Goal: Task Accomplishment & Management: Manage account settings

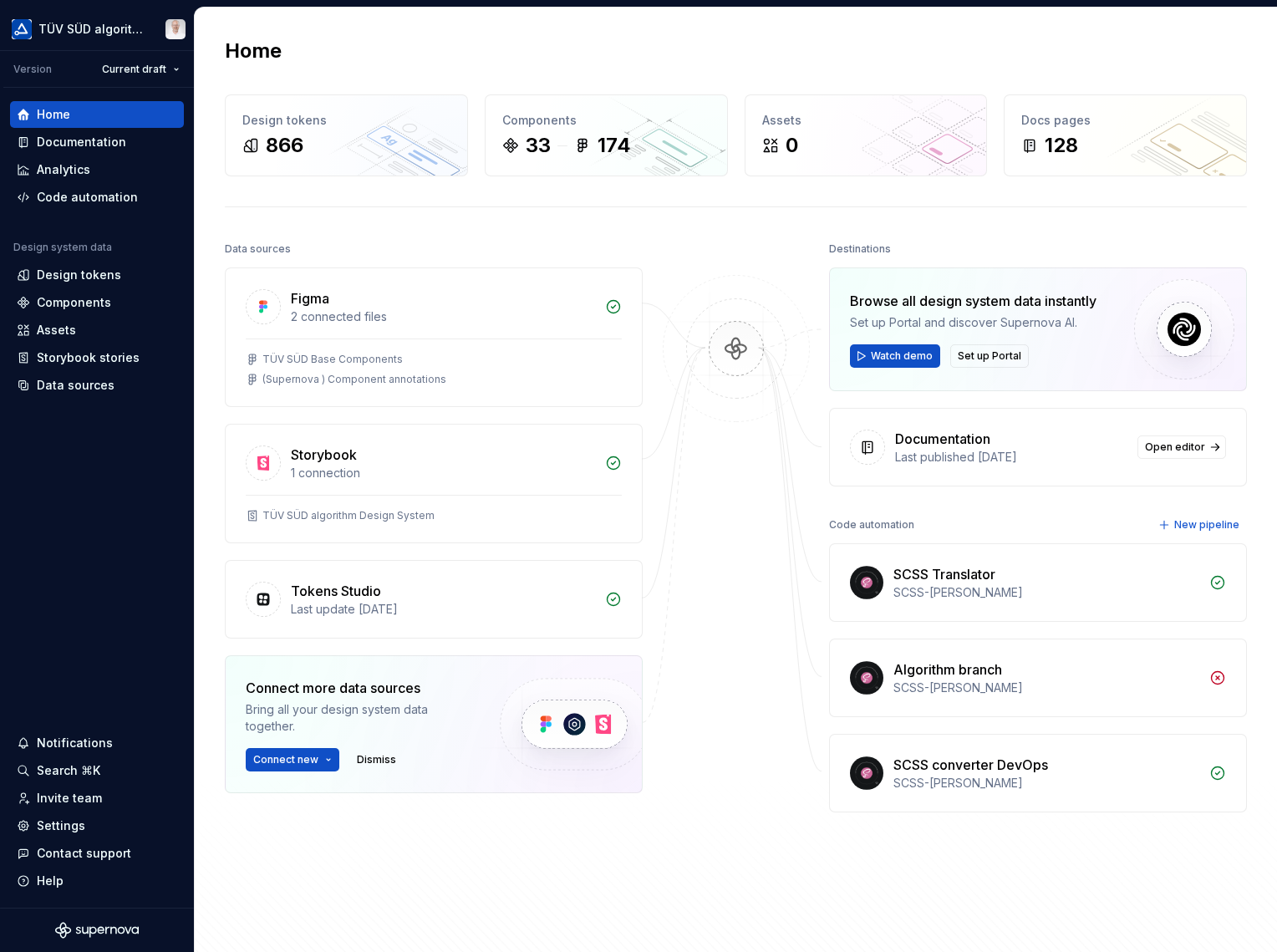
click at [69, 793] on div "Invite team" at bounding box center [69, 798] width 65 height 17
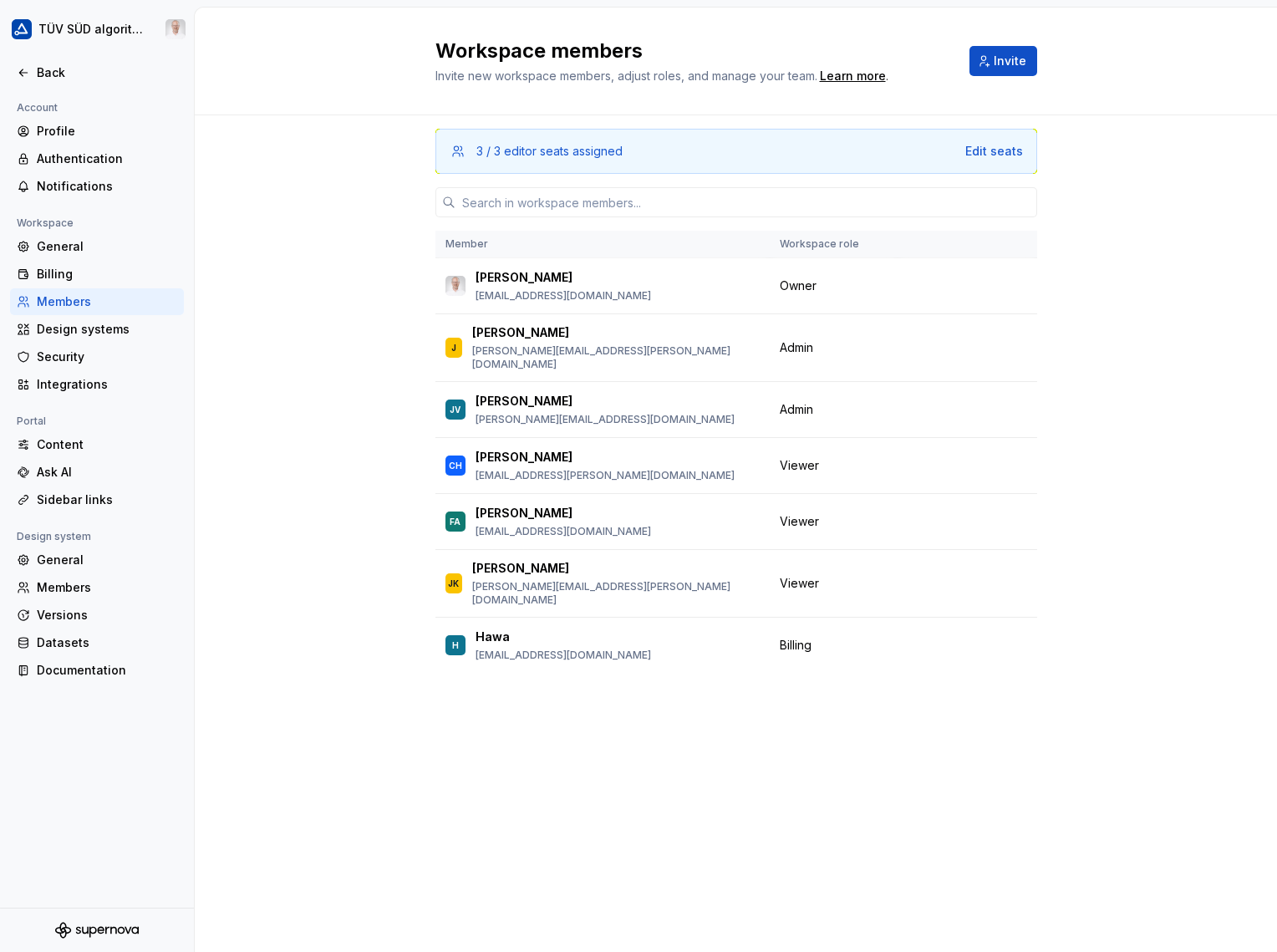
click at [971, 341] on span "Change role" at bounding box center [945, 347] width 61 height 14
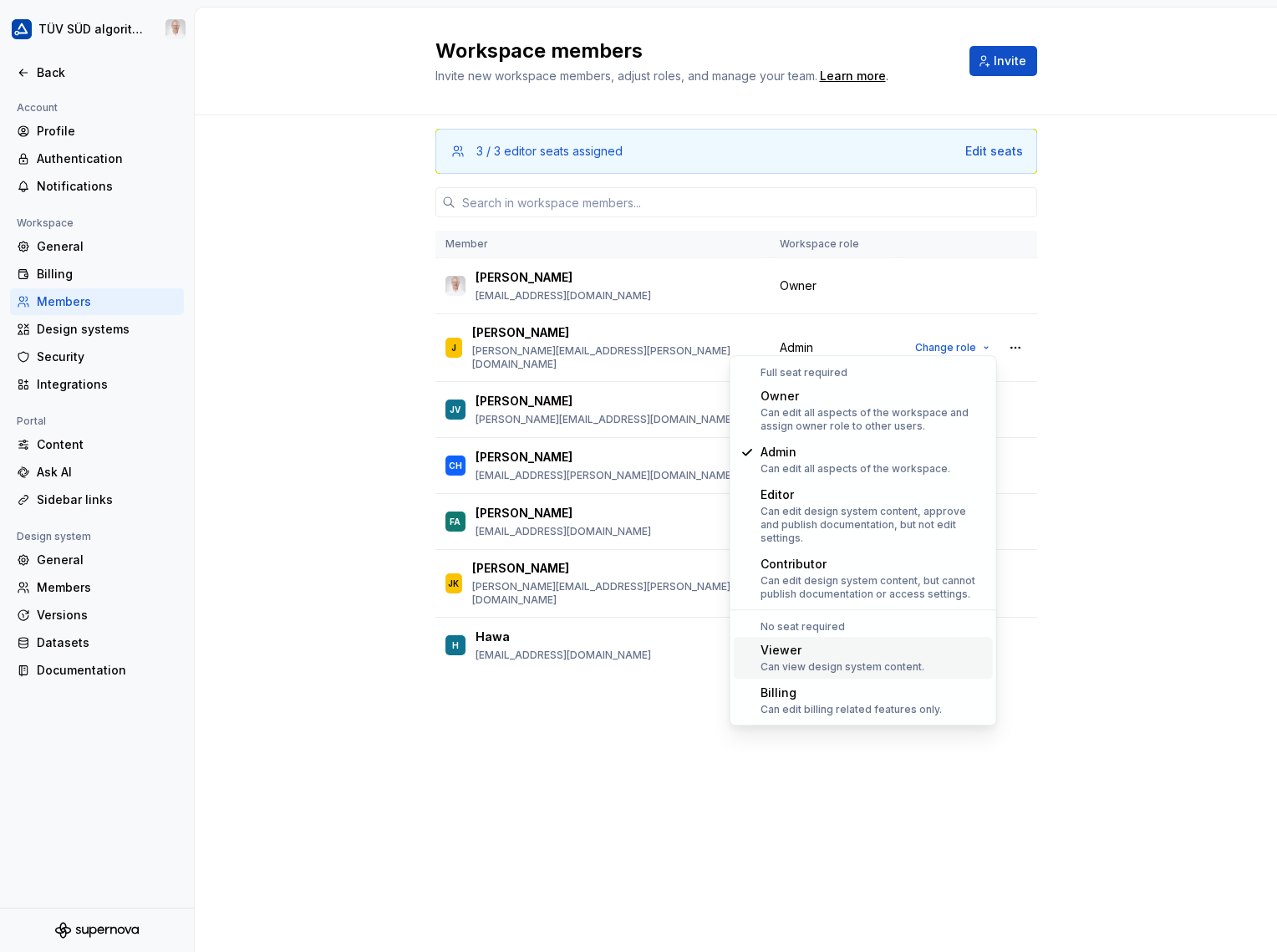
click at [768, 660] on div "Can view design system content." at bounding box center [841, 667] width 164 height 14
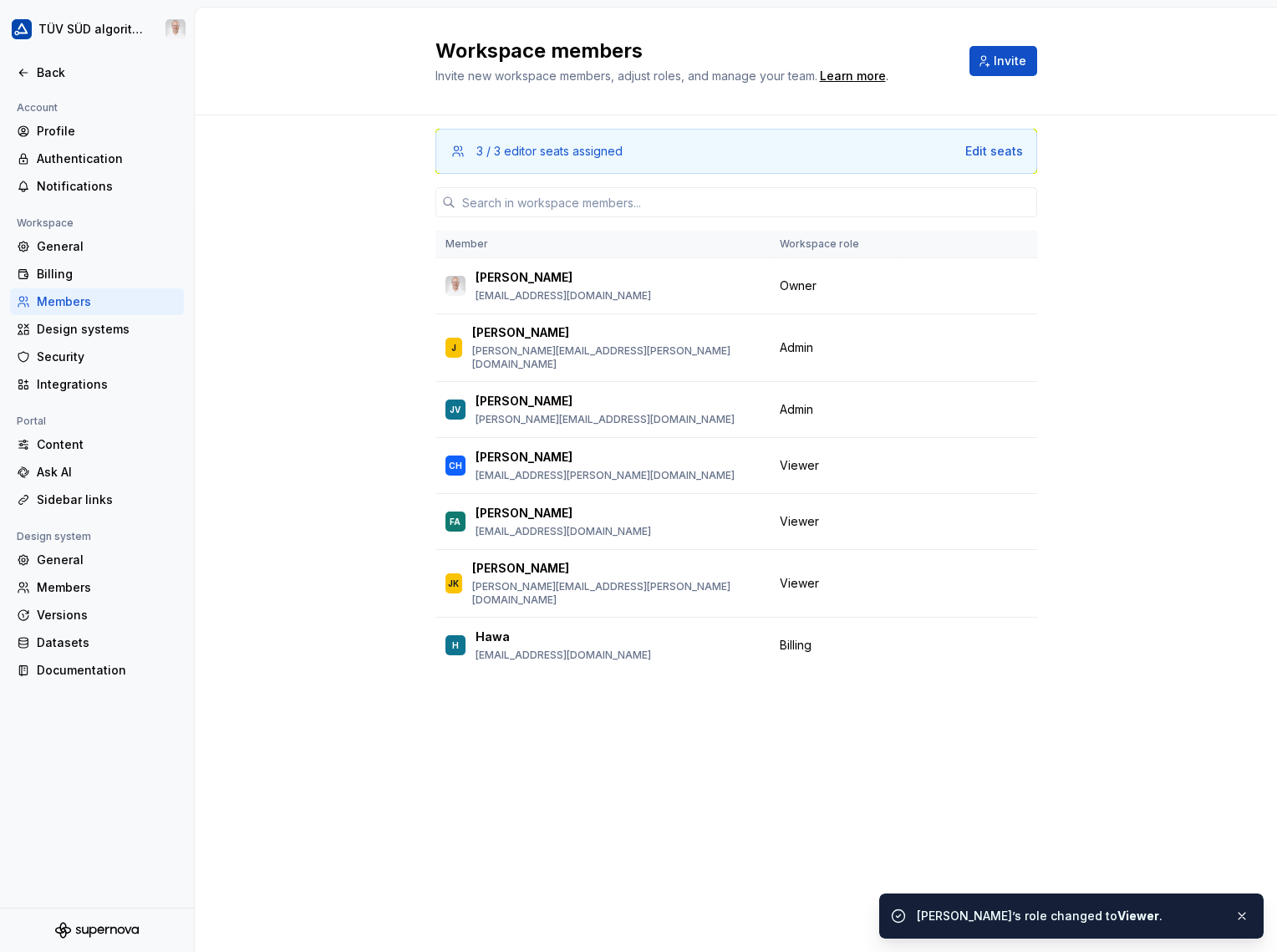
click at [321, 427] on div "3 / 3 editor seats assigned Edit seats Member Workspace role Marco Schäfer marc…" at bounding box center [735, 533] width 1082 height 837
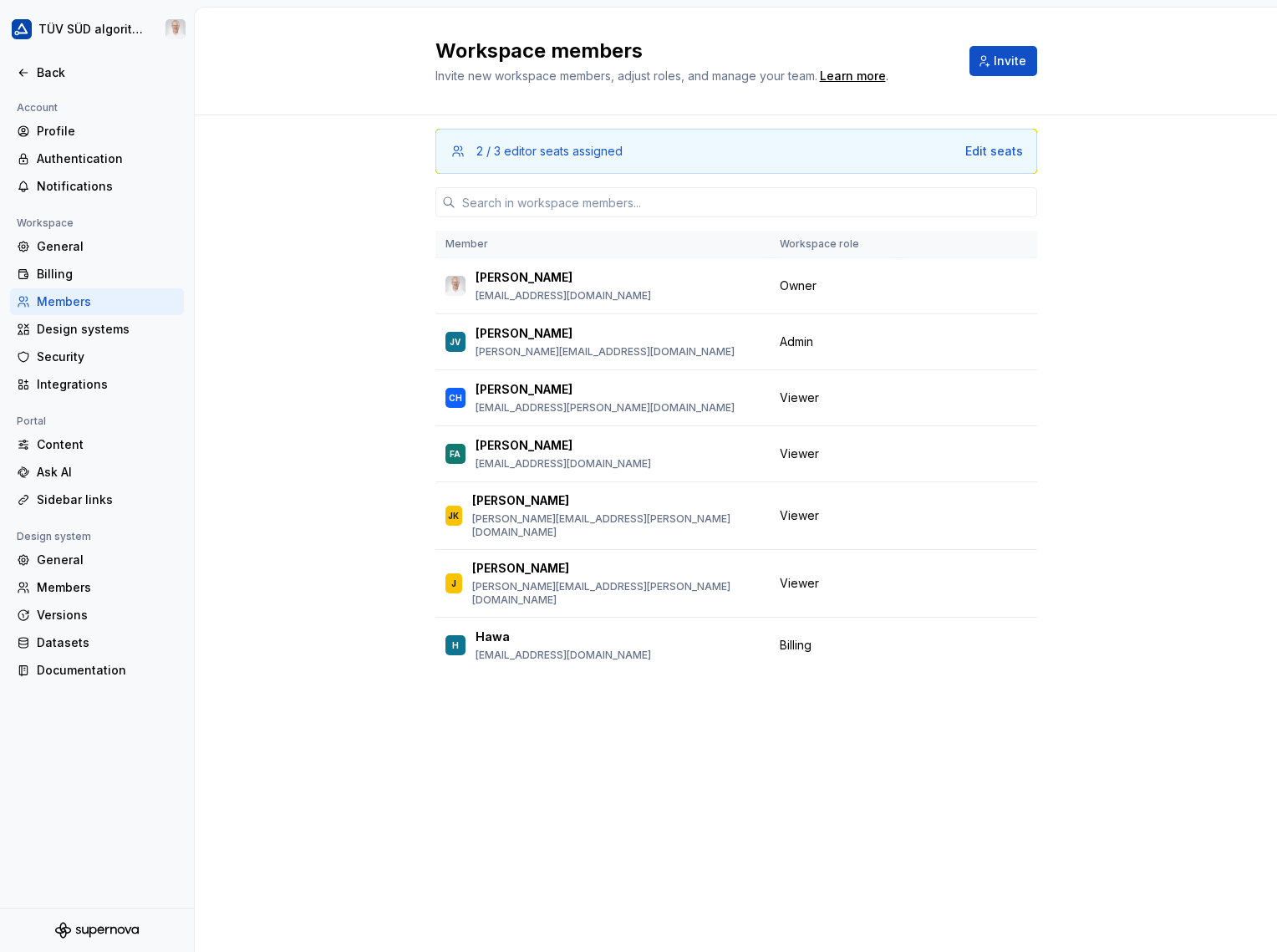
click at [984, 339] on button "Change role" at bounding box center [952, 342] width 89 height 24
click at [376, 486] on div "2 / 3 editor seats assigned Edit seats Member Workspace role Marco Schäfer marc…" at bounding box center [735, 533] width 1082 height 837
click at [958, 453] on span "Change role" at bounding box center [945, 453] width 61 height 14
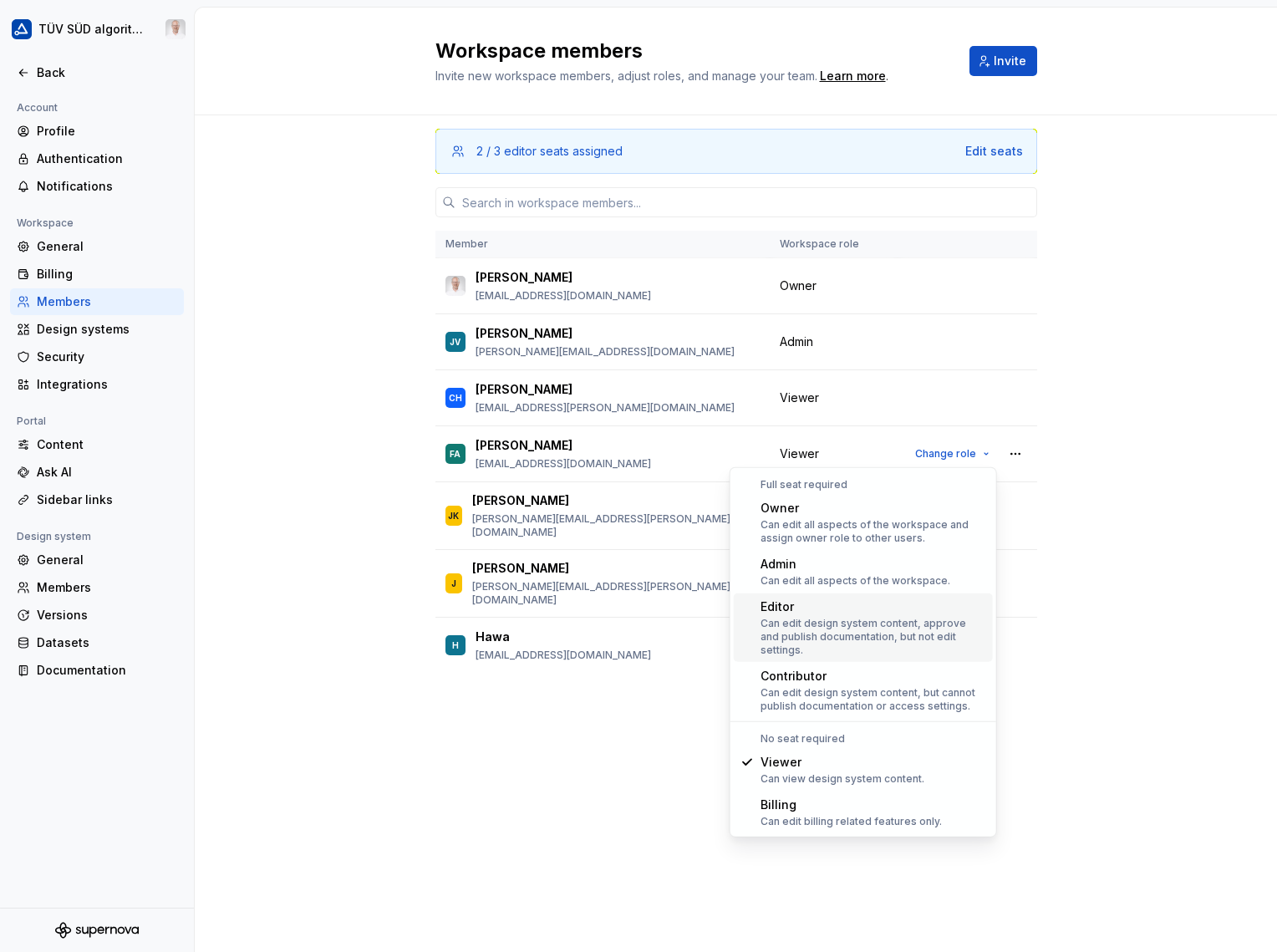
click at [837, 627] on div "Can edit design system content, approve and publish documentation, but not edit…" at bounding box center [873, 636] width 226 height 40
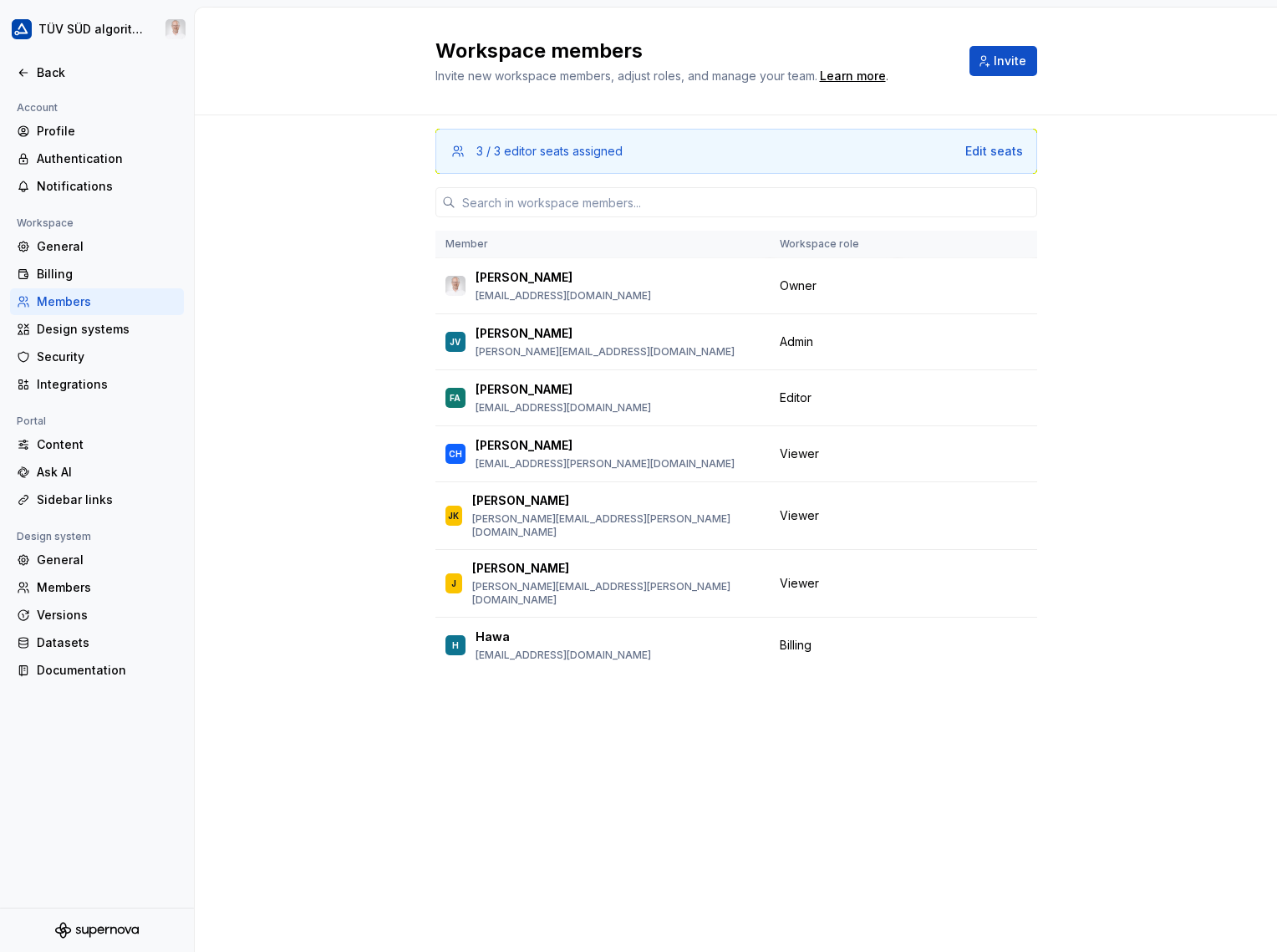
click at [278, 515] on div "3 / 3 editor seats assigned Edit seats Member Workspace role Marco Schäfer marc…" at bounding box center [735, 533] width 1082 height 837
click at [979, 449] on button "Change role" at bounding box center [952, 454] width 89 height 24
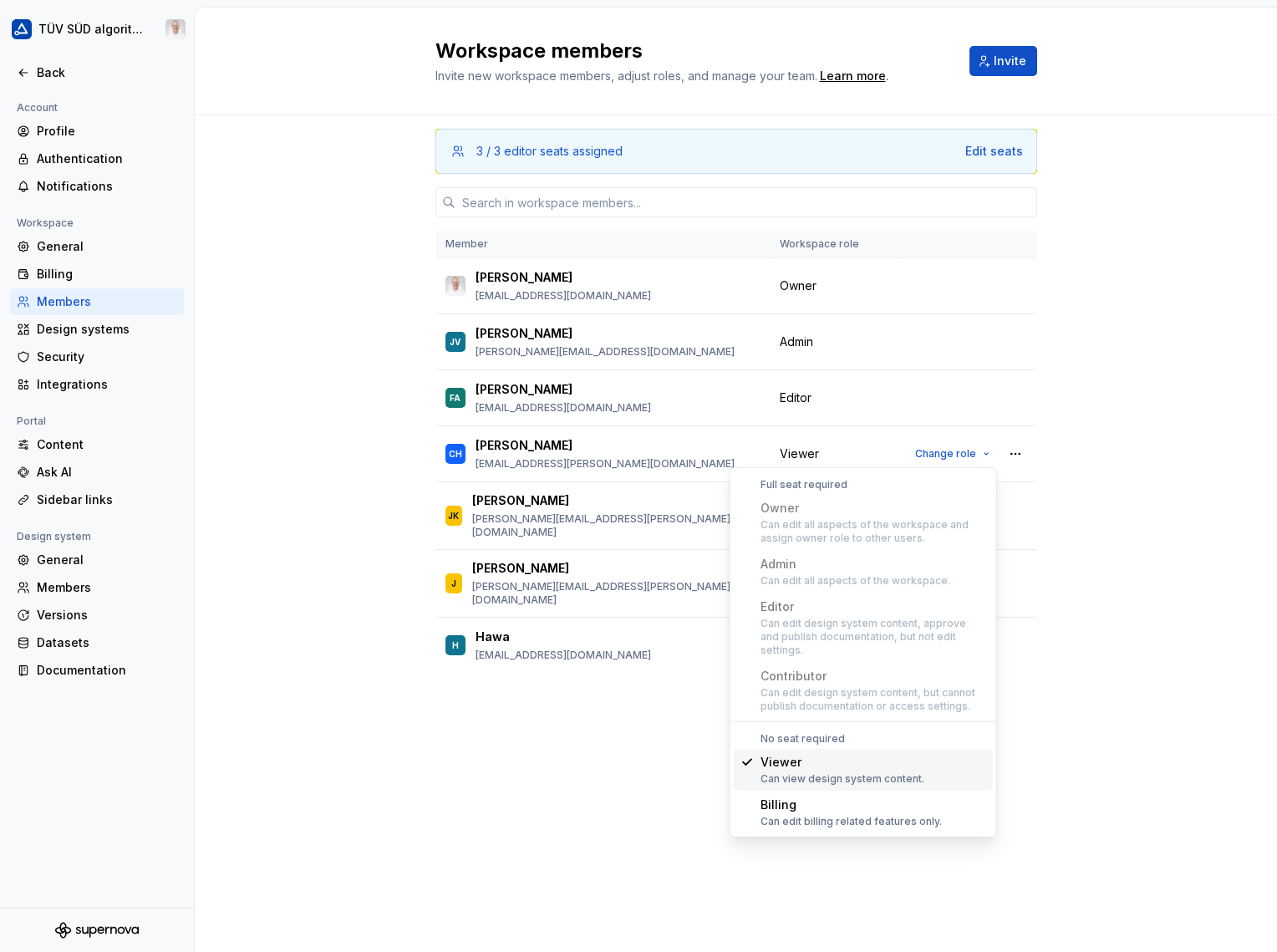
click at [835, 623] on div "Can edit design system content, approve and publish documentation, but not edit…" at bounding box center [873, 636] width 226 height 40
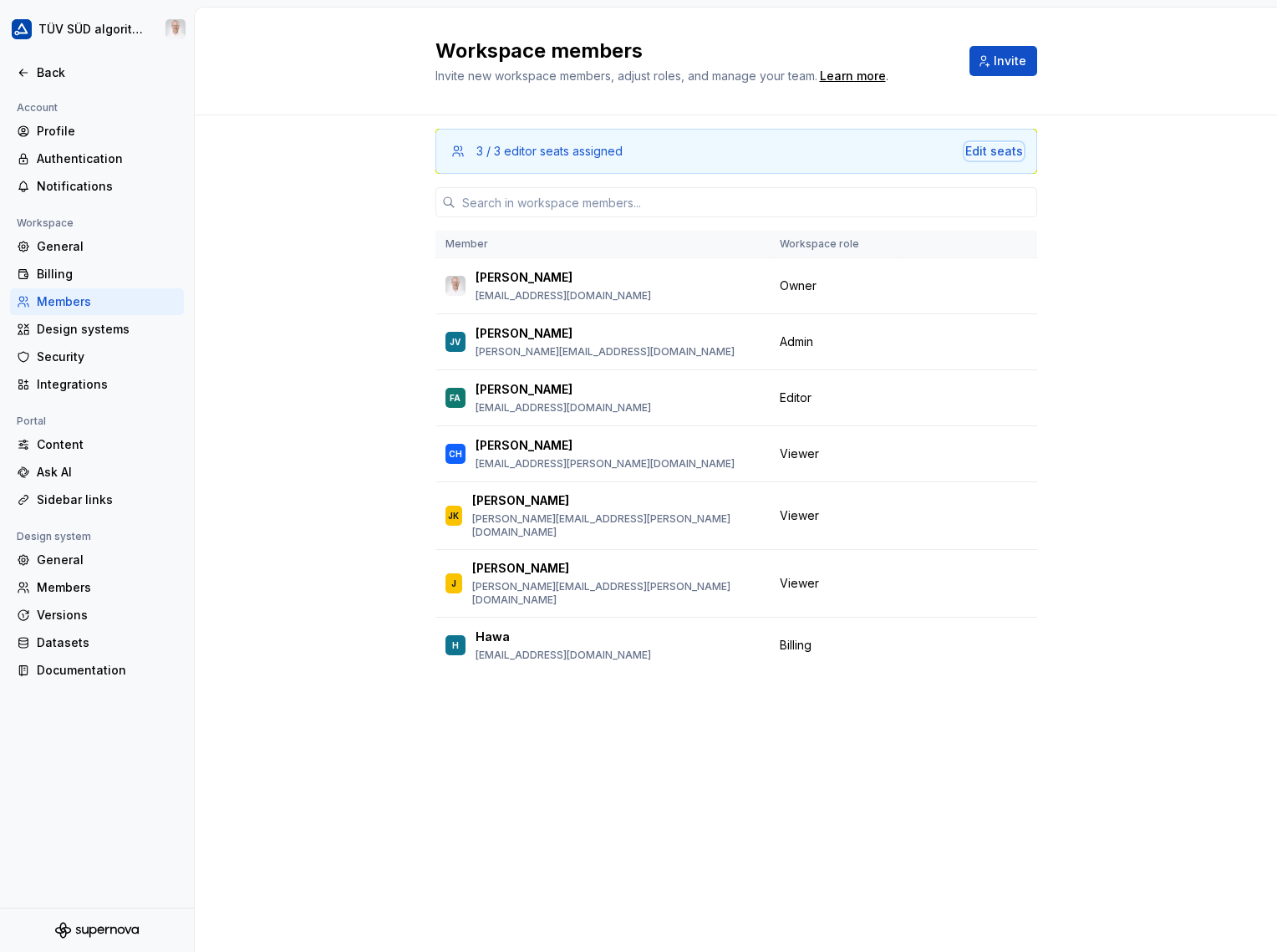
click at [989, 151] on div "Edit seats" at bounding box center [994, 151] width 58 height 17
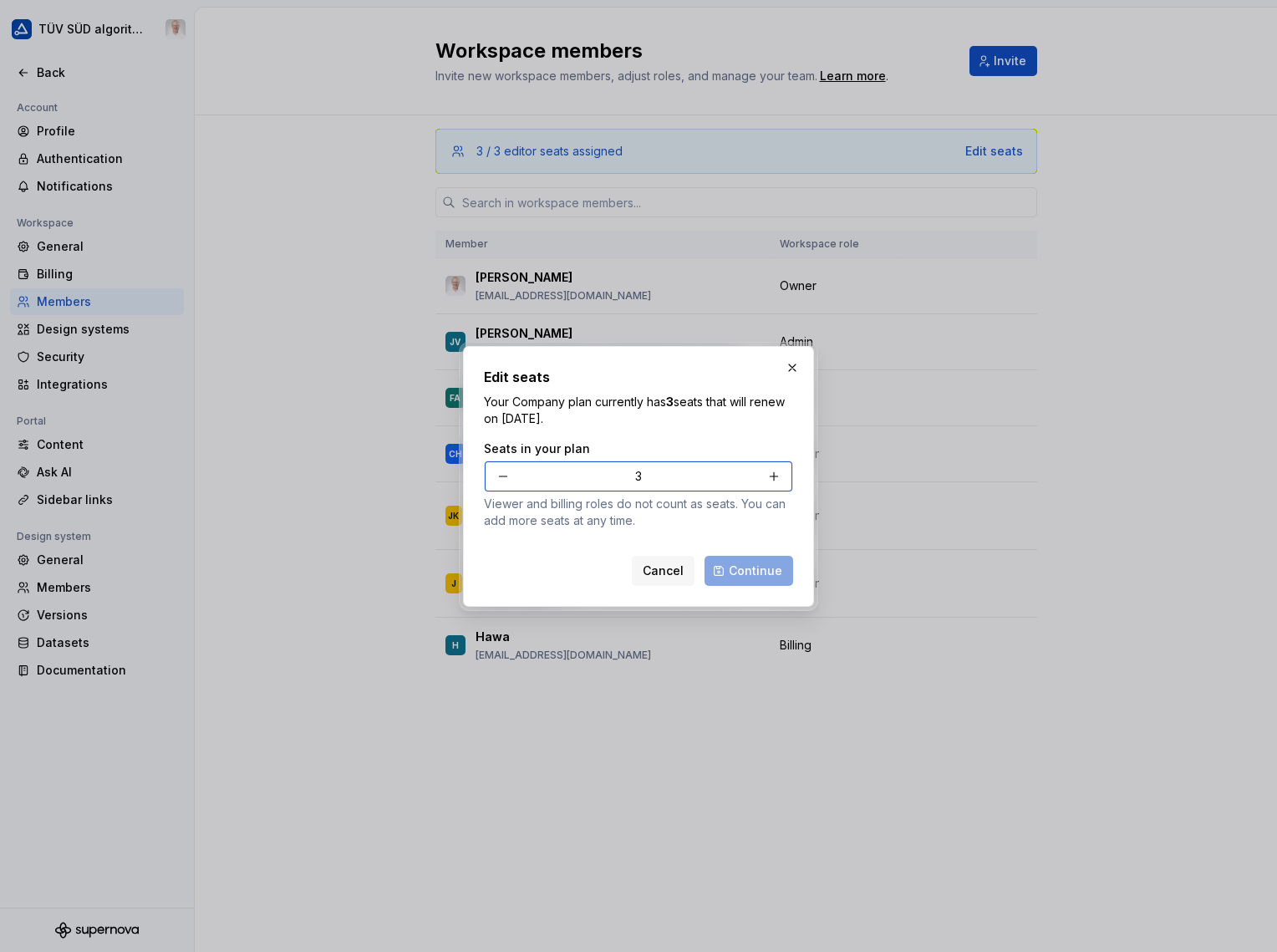
click at [774, 476] on button "button" at bounding box center [773, 476] width 30 height 30
type input "4"
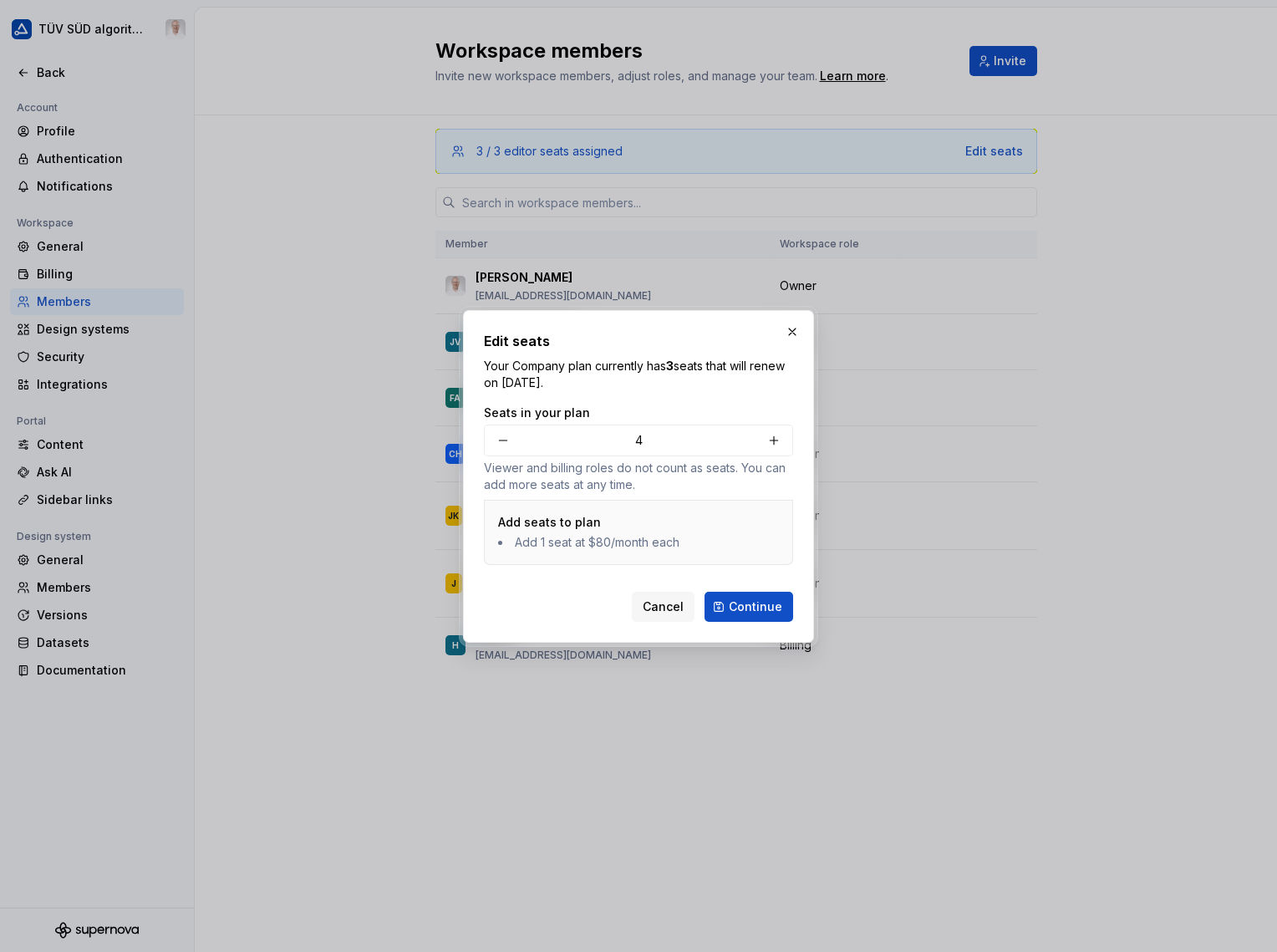
click at [757, 604] on span "Continue" at bounding box center [755, 607] width 53 height 17
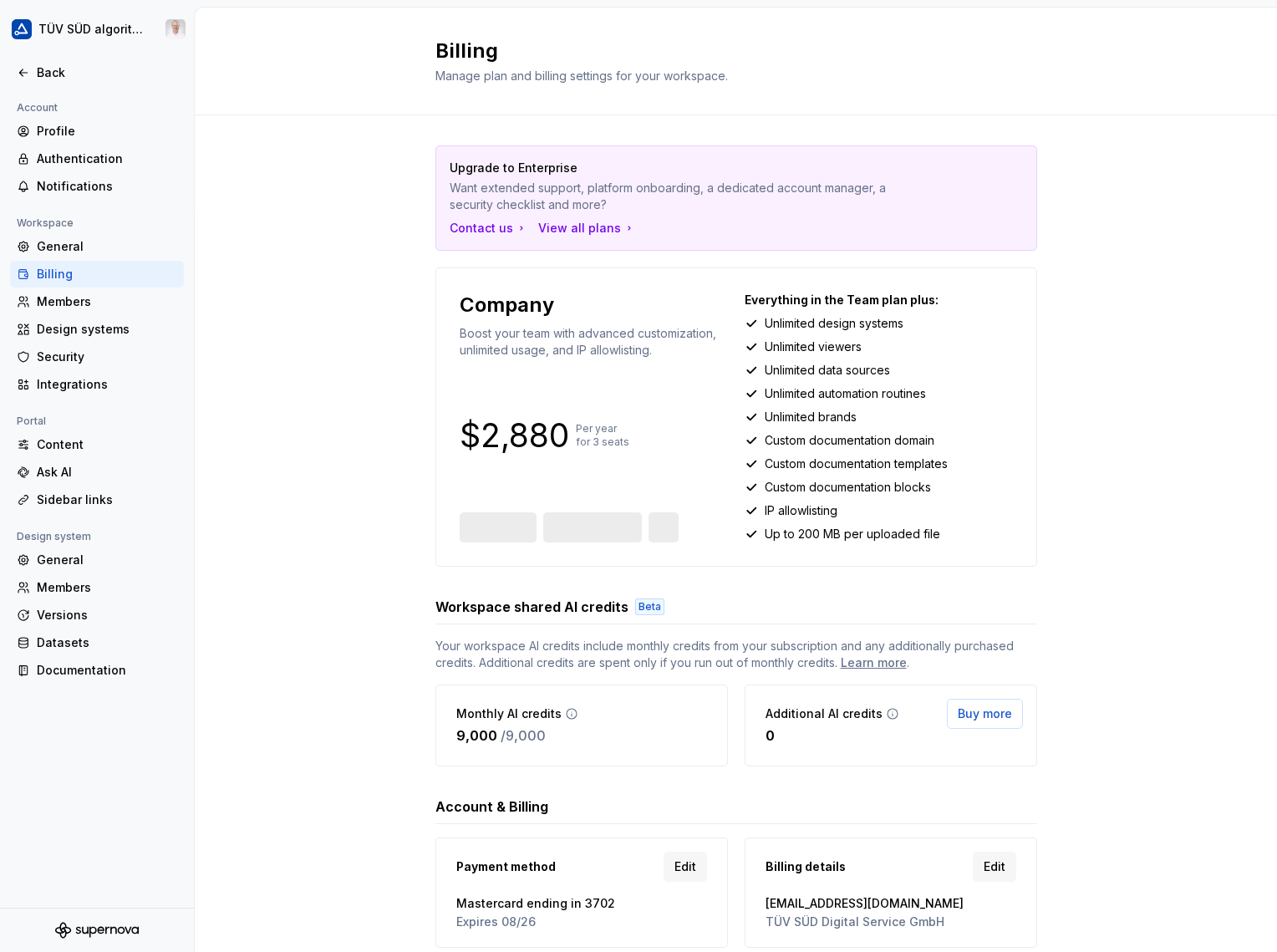
click at [80, 298] on div "Members" at bounding box center [106, 301] width 140 height 17
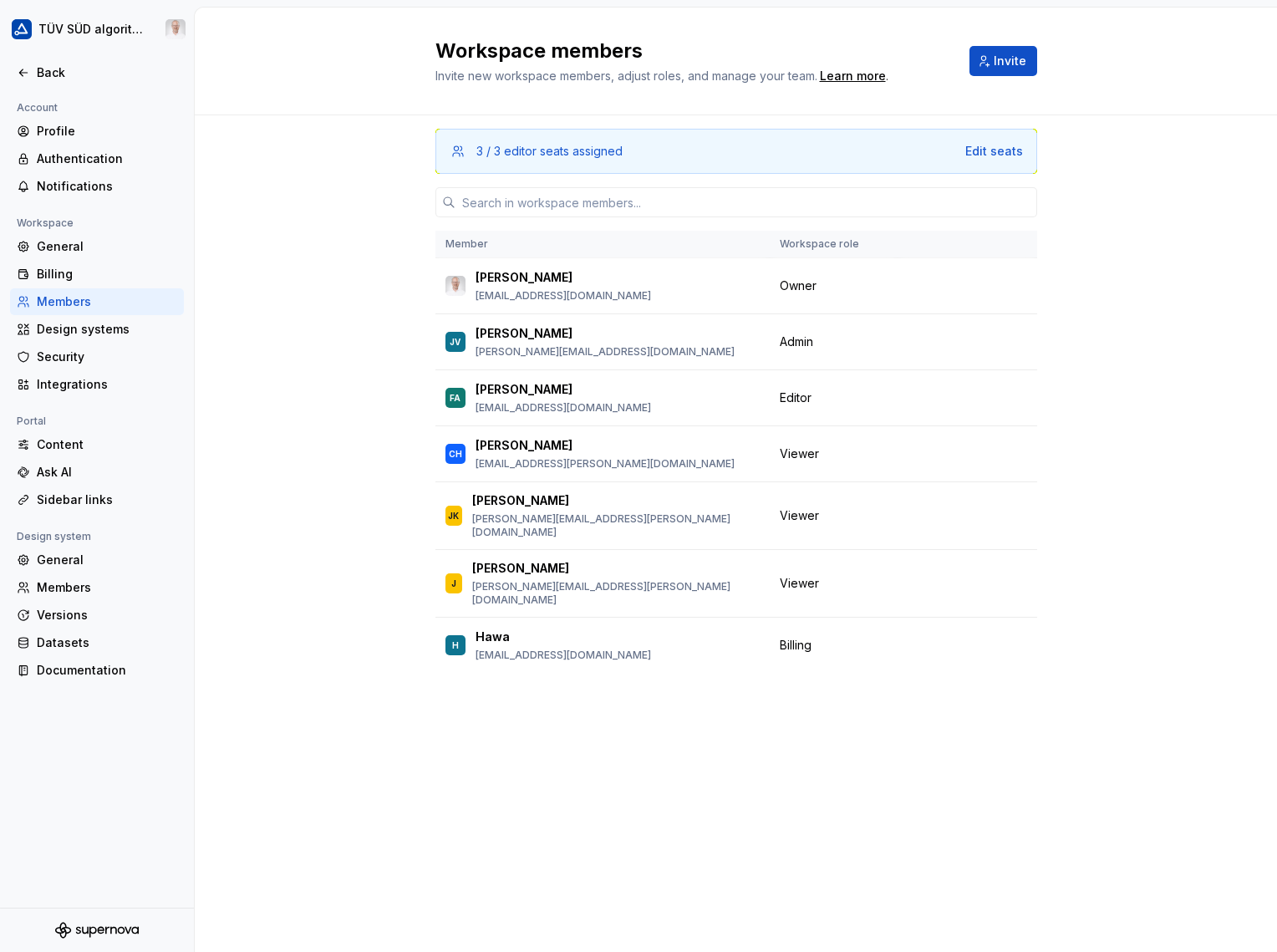
click at [982, 341] on button "Change role" at bounding box center [952, 342] width 89 height 24
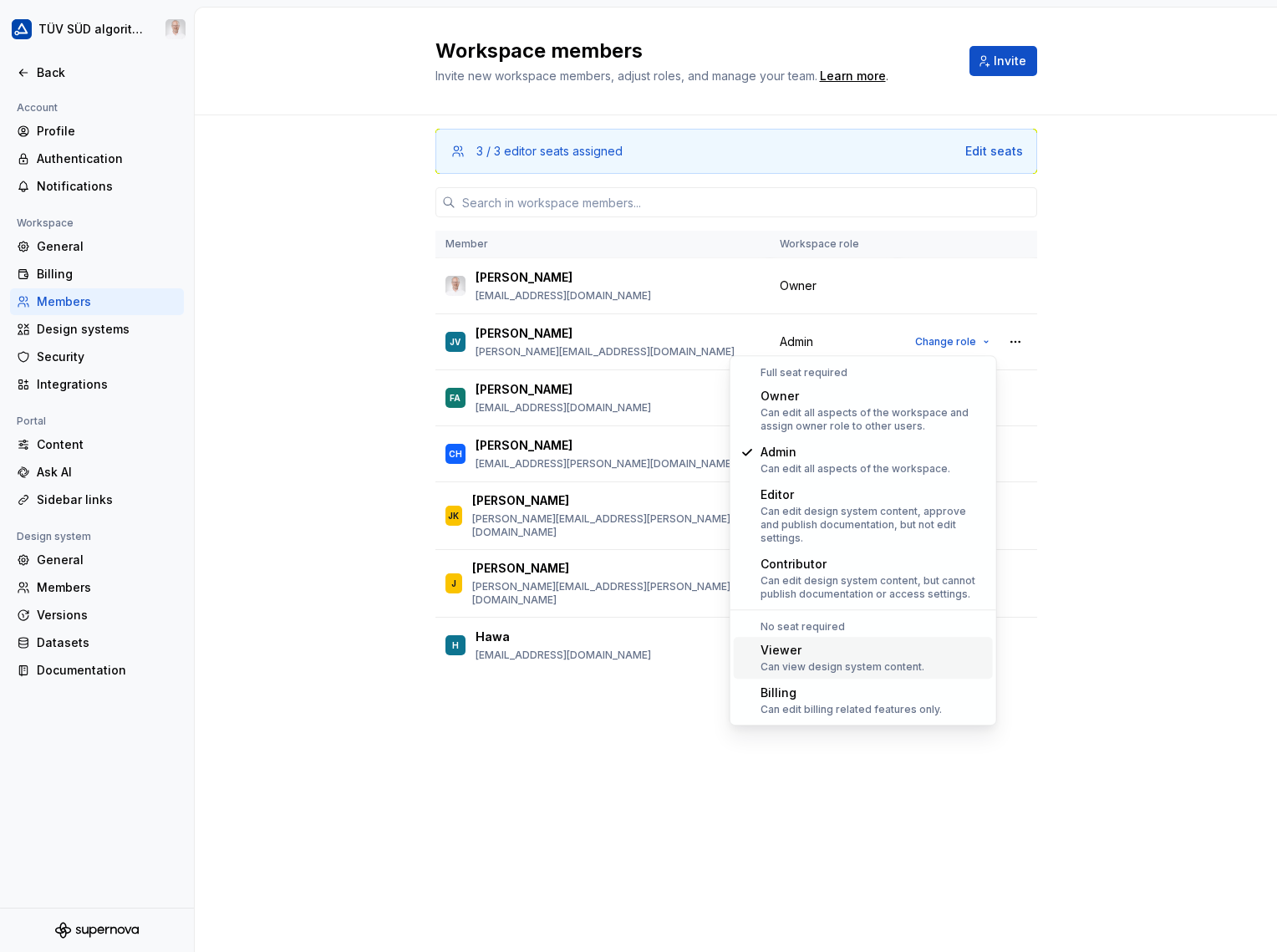
click at [830, 642] on div "Viewer" at bounding box center [841, 651] width 164 height 17
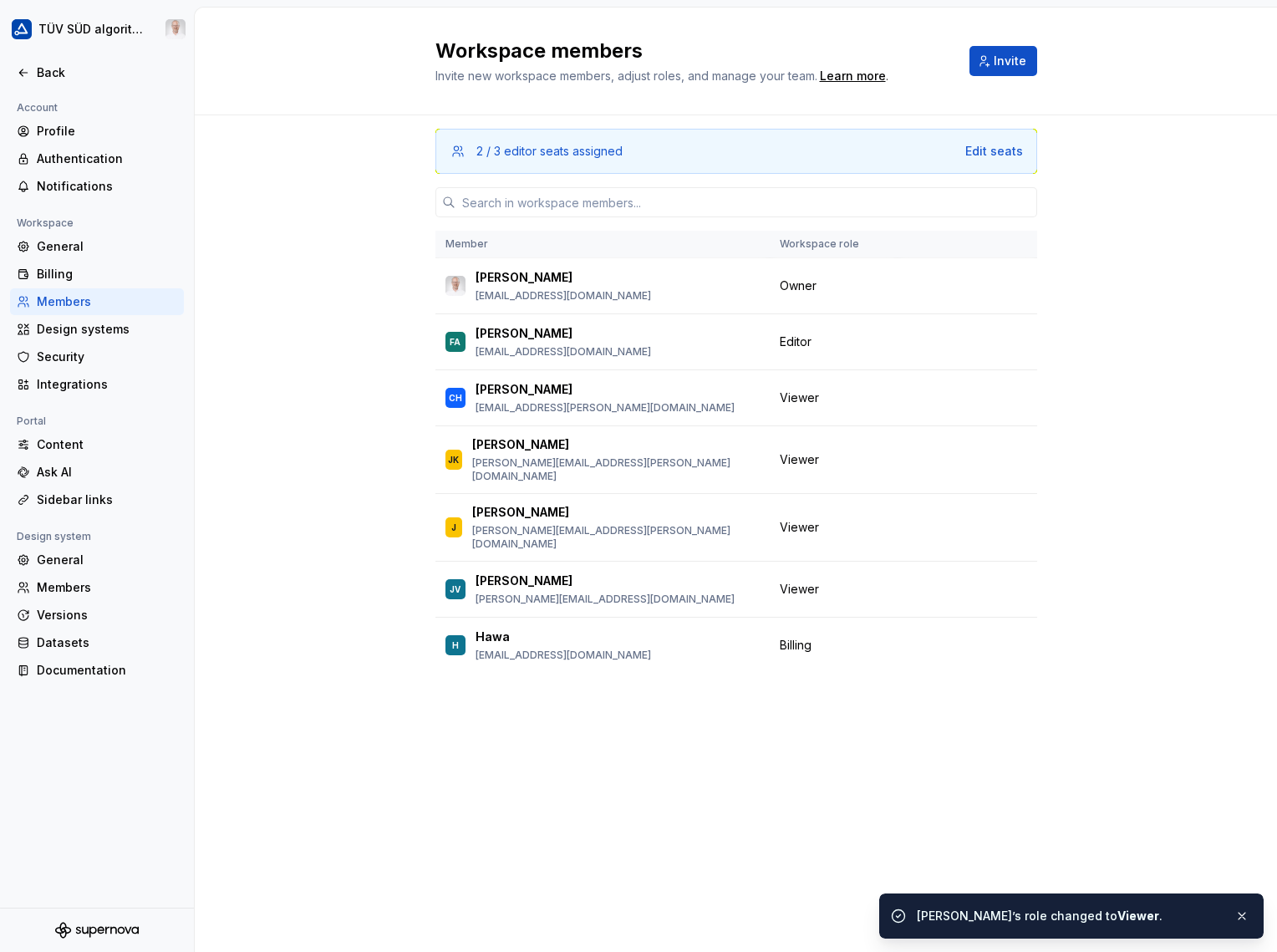
click at [967, 392] on span "Change role" at bounding box center [945, 398] width 61 height 14
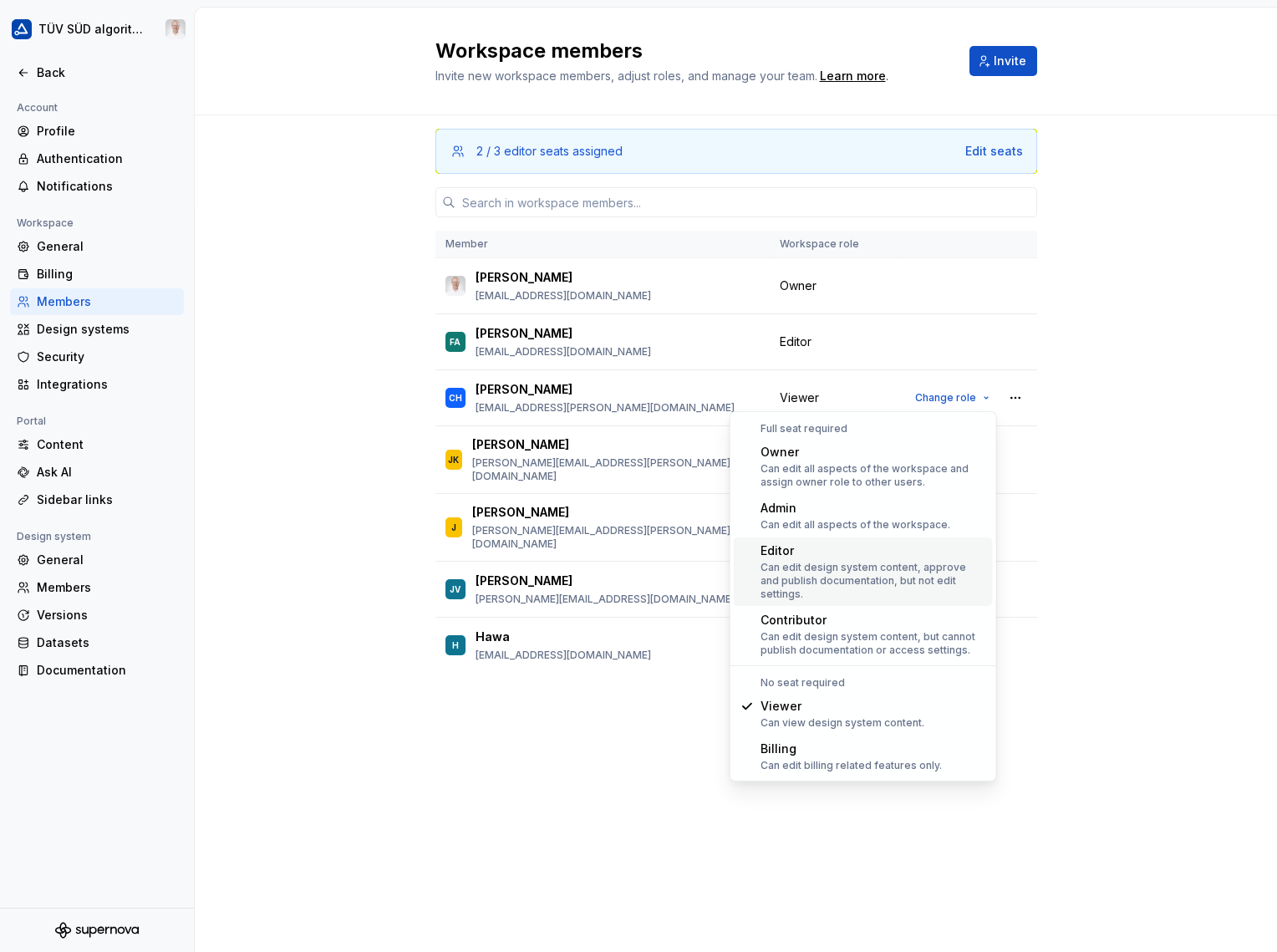
click at [849, 562] on div "Can edit design system content, approve and publish documentation, but not edit…" at bounding box center [873, 580] width 226 height 40
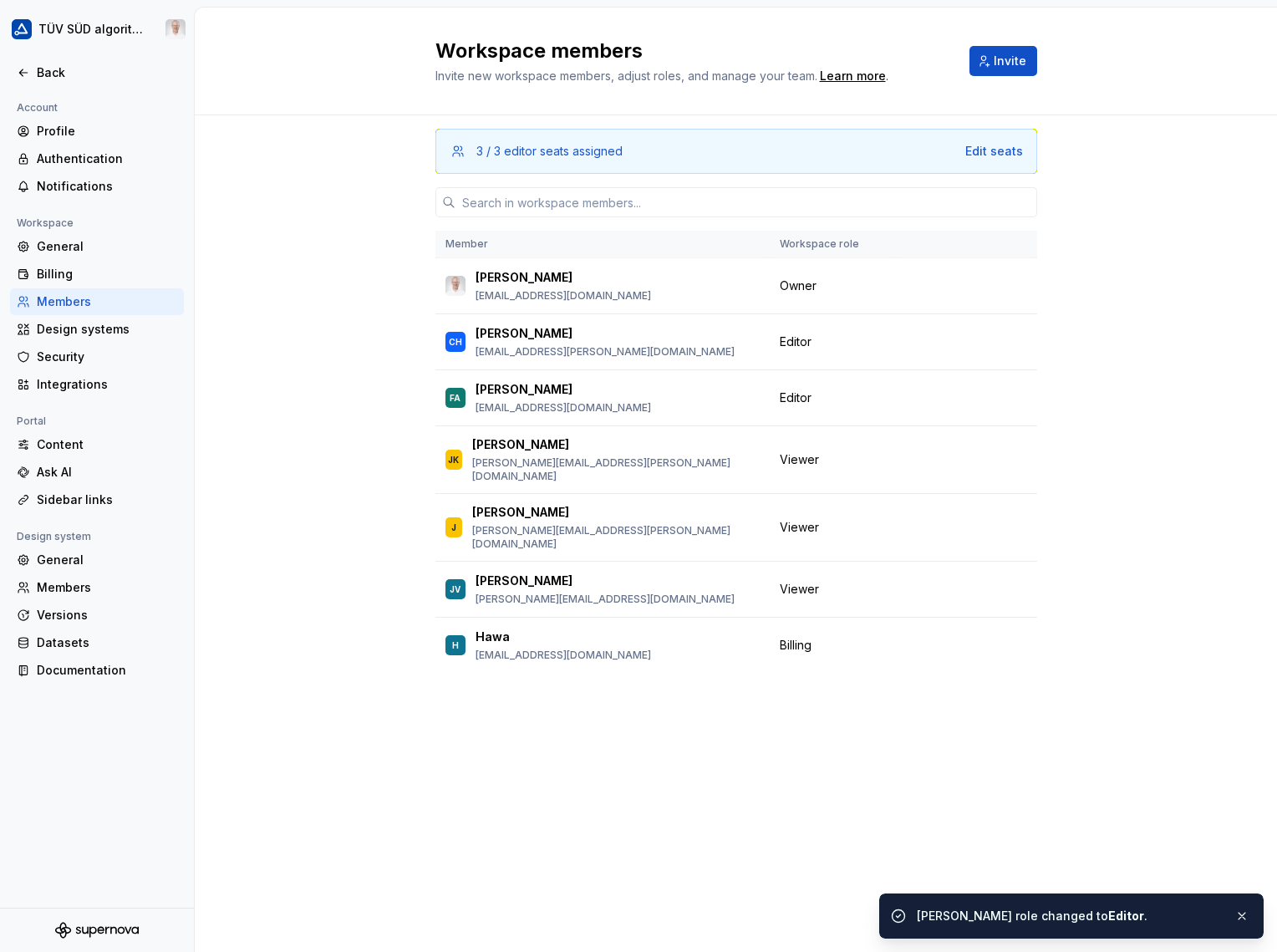
click at [278, 482] on div "3 / 3 editor seats assigned Edit seats Member Workspace role Marco Schäfer marc…" at bounding box center [735, 533] width 1082 height 837
